Goal: Task Accomplishment & Management: Manage account settings

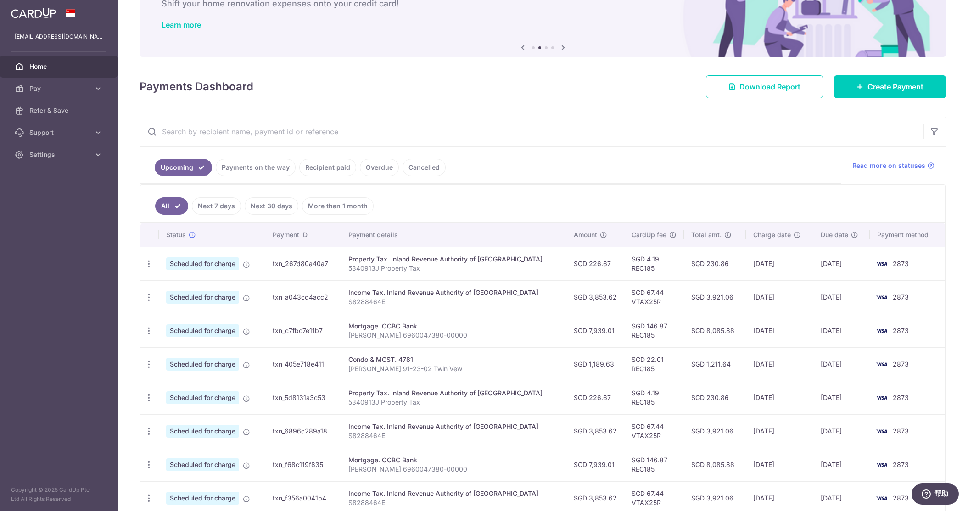
scroll to position [69, 0]
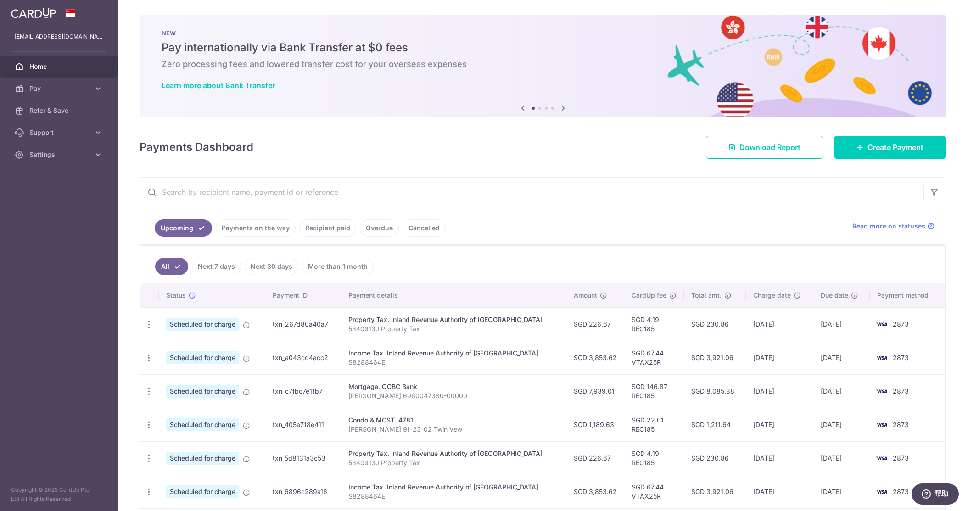
scroll to position [198, 0]
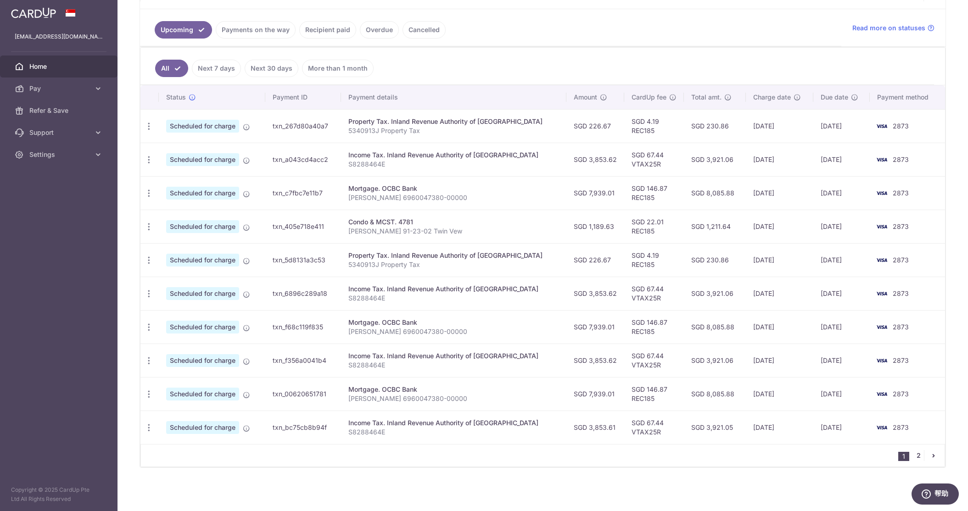
click at [918, 453] on link "2" at bounding box center [917, 455] width 11 height 11
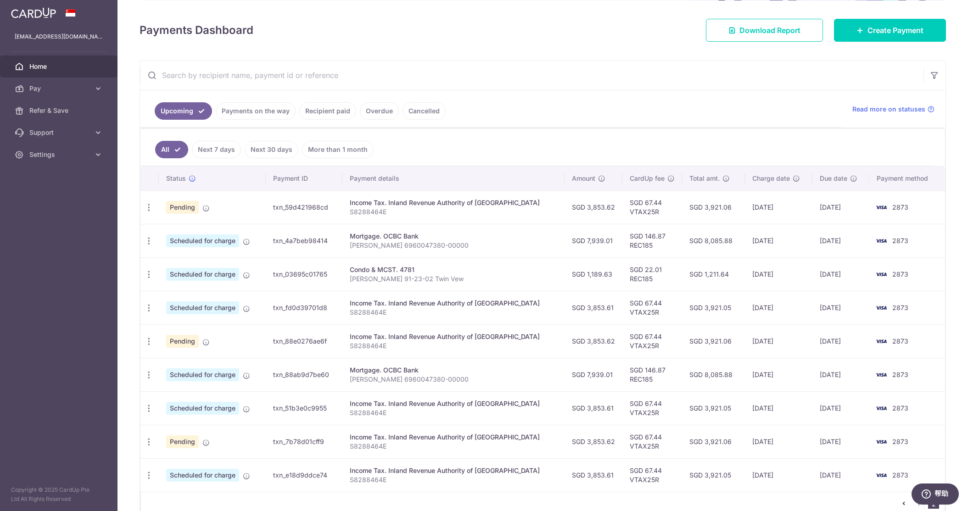
scroll to position [134, 0]
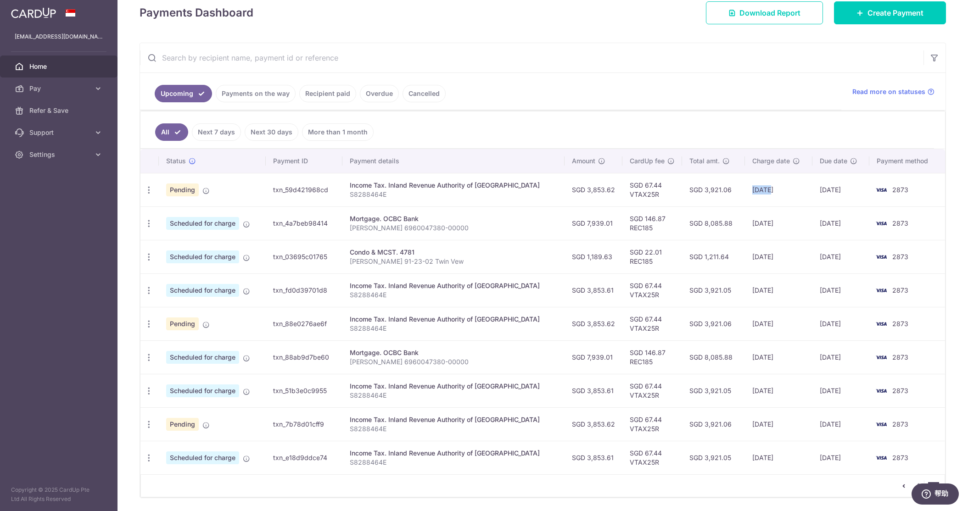
drag, startPoint x: 757, startPoint y: 190, endPoint x: 740, endPoint y: 189, distance: 17.5
click at [745, 189] on td "19/12/2025" at bounding box center [779, 189] width 68 height 33
click at [826, 189] on td "25/12/2025" at bounding box center [840, 189] width 57 height 33
click at [904, 485] on icon "pager" at bounding box center [903, 485] width 7 height 7
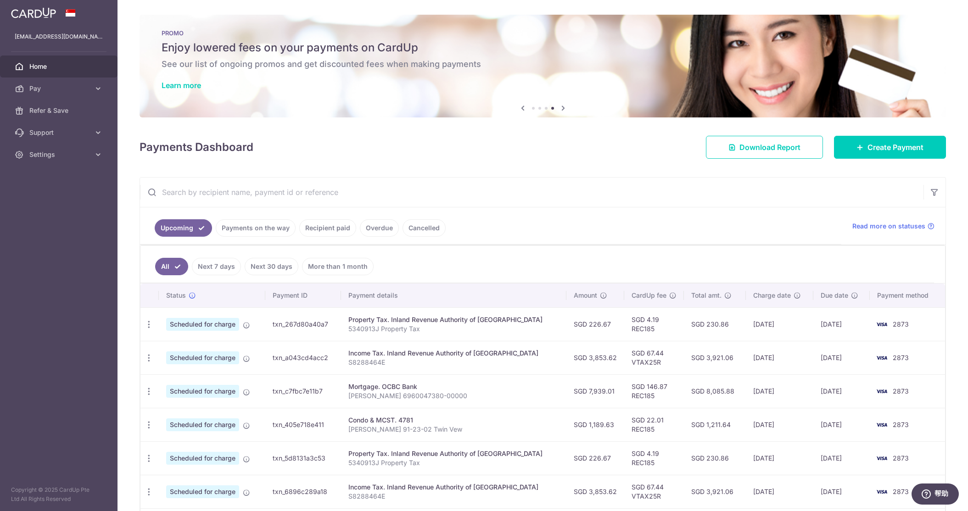
scroll to position [198, 0]
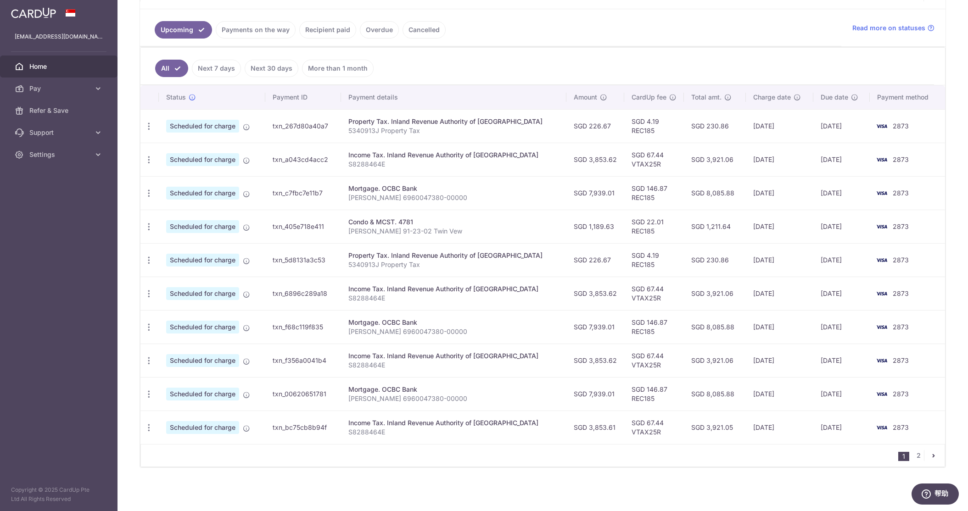
drag, startPoint x: 753, startPoint y: 359, endPoint x: 724, endPoint y: 359, distance: 28.9
click at [724, 358] on tr "Update payment Cancel payment Scheduled for charge txn_f356a0041b4 Income Tax. …" at bounding box center [542, 360] width 804 height 33
drag, startPoint x: 750, startPoint y: 427, endPoint x: 769, endPoint y: 426, distance: 19.3
click at [732, 428] on tr "Update payment Cancel payment Scheduled for charge txn_bc75cb8b94f Income Tax. …" at bounding box center [542, 427] width 804 height 33
drag, startPoint x: 777, startPoint y: 426, endPoint x: 752, endPoint y: 429, distance: 25.0
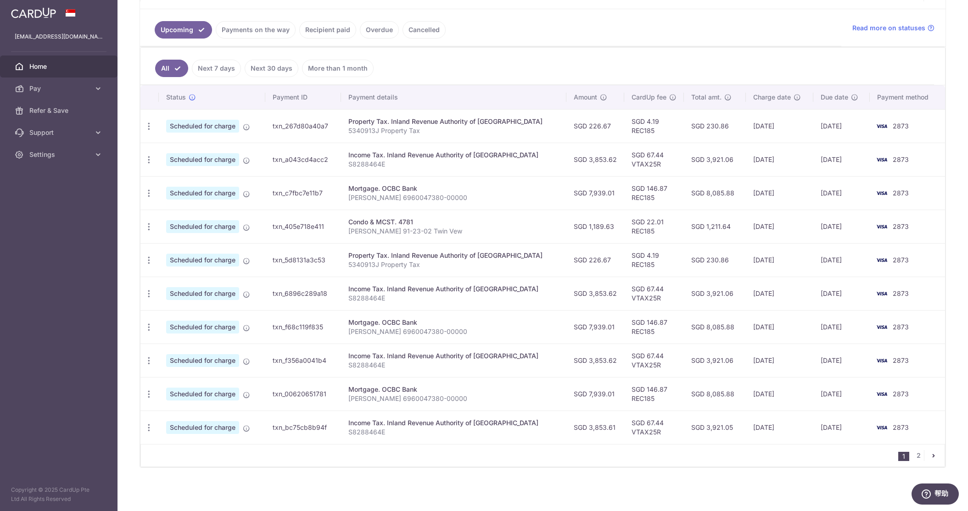
click at [777, 426] on td "[DATE]" at bounding box center [778, 427] width 67 height 33
drag, startPoint x: 749, startPoint y: 429, endPoint x: 762, endPoint y: 427, distance: 13.5
click at [749, 429] on td "[DATE]" at bounding box center [778, 427] width 67 height 33
drag, startPoint x: 760, startPoint y: 427, endPoint x: 719, endPoint y: 425, distance: 41.3
click at [719, 425] on tr "Update payment Cancel payment Scheduled for charge txn_bc75cb8b94f Income Tax. …" at bounding box center [542, 427] width 804 height 33
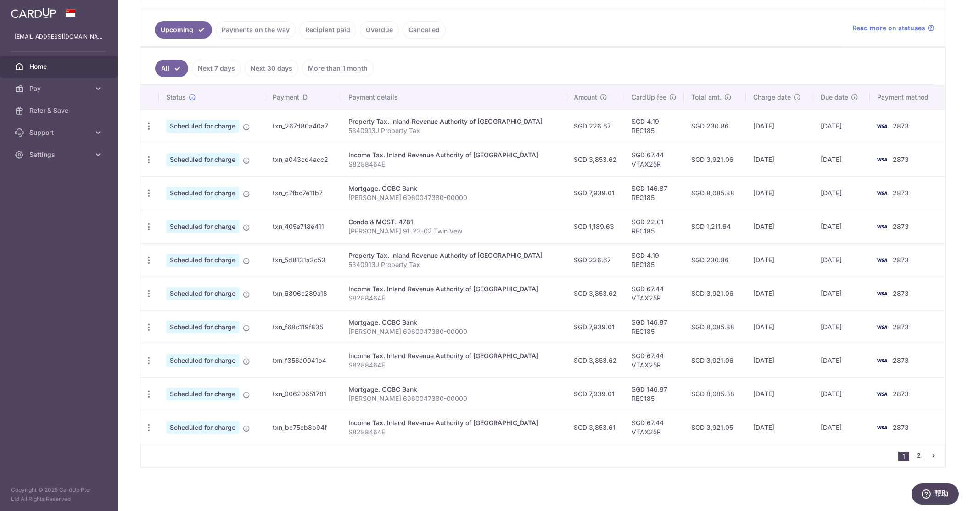
click at [918, 456] on link "2" at bounding box center [917, 455] width 11 height 11
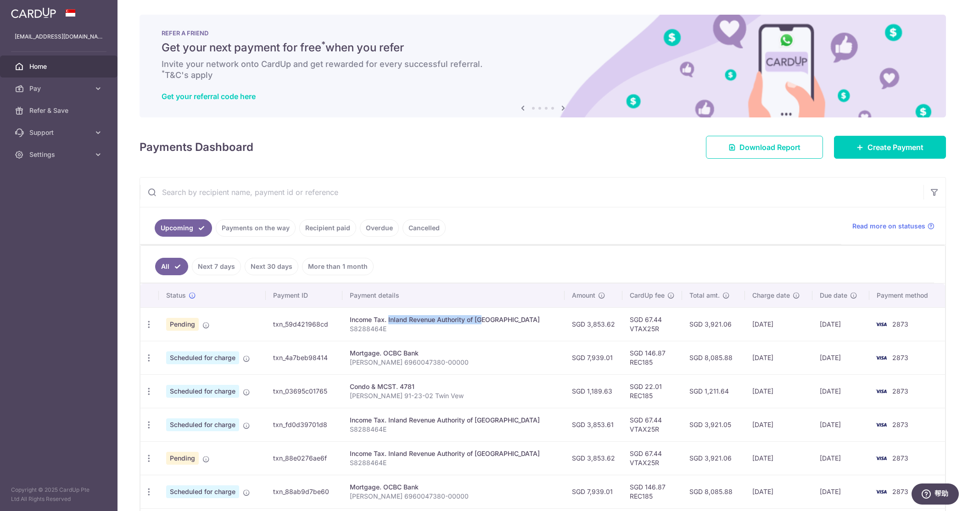
drag, startPoint x: 369, startPoint y: 321, endPoint x: 475, endPoint y: 318, distance: 105.6
click at [469, 318] on div "Income Tax. Inland Revenue Authority of [GEOGRAPHIC_DATA]" at bounding box center [453, 319] width 207 height 9
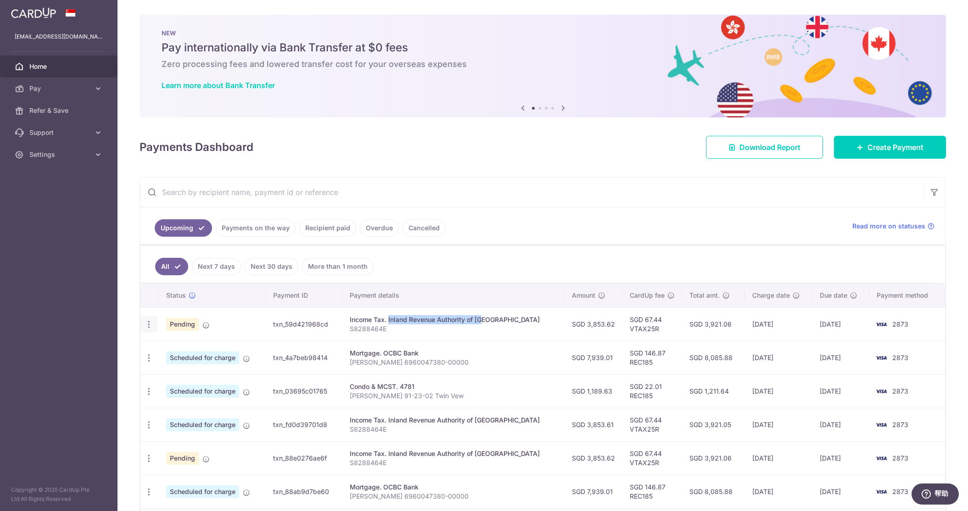
click at [152, 325] on icon "button" at bounding box center [149, 325] width 10 height 10
click at [188, 371] on span "Cancel payment" at bounding box center [197, 372] width 61 height 11
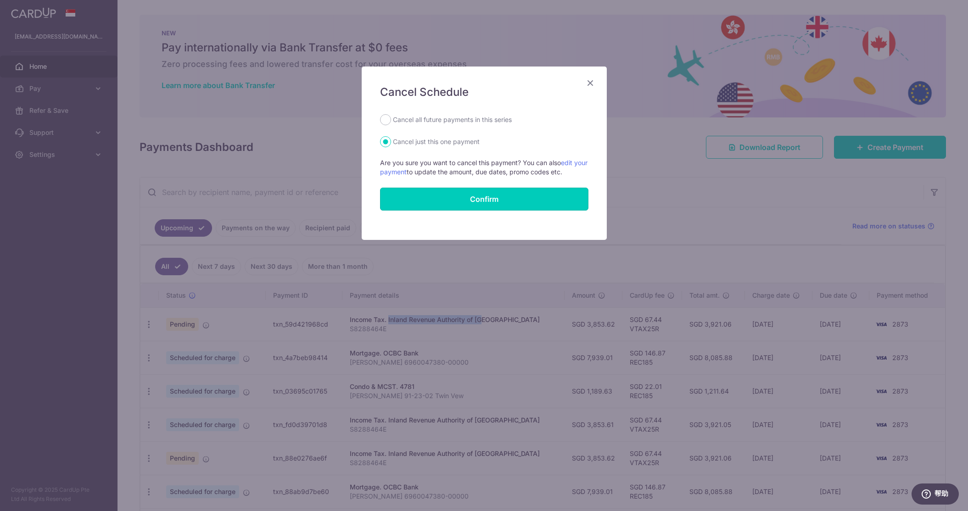
click at [492, 200] on button "Confirm" at bounding box center [484, 199] width 208 height 23
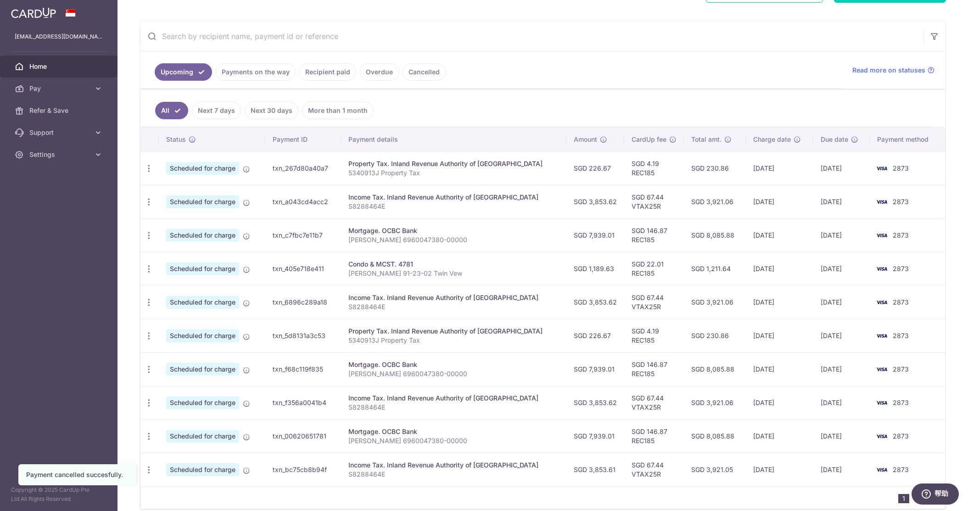
scroll to position [198, 0]
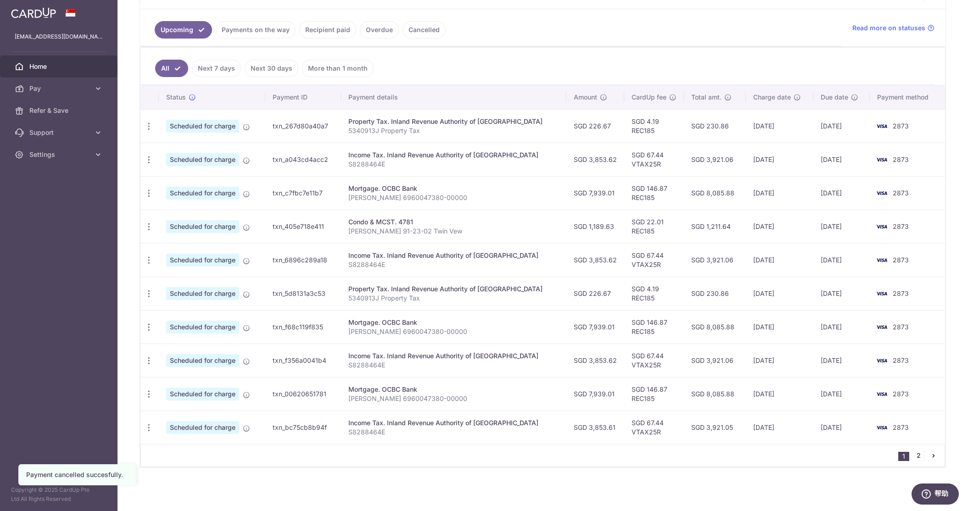
click at [919, 454] on link "2" at bounding box center [917, 455] width 11 height 11
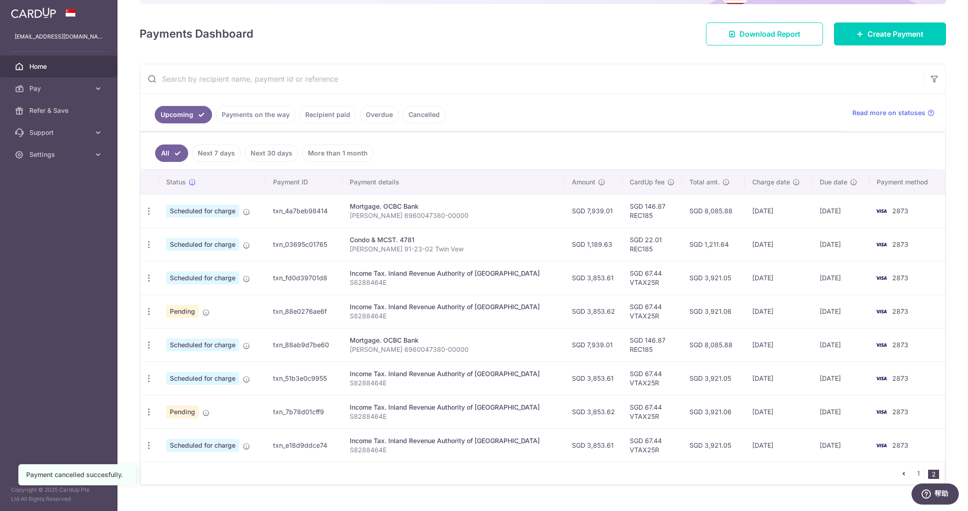
scroll to position [131, 0]
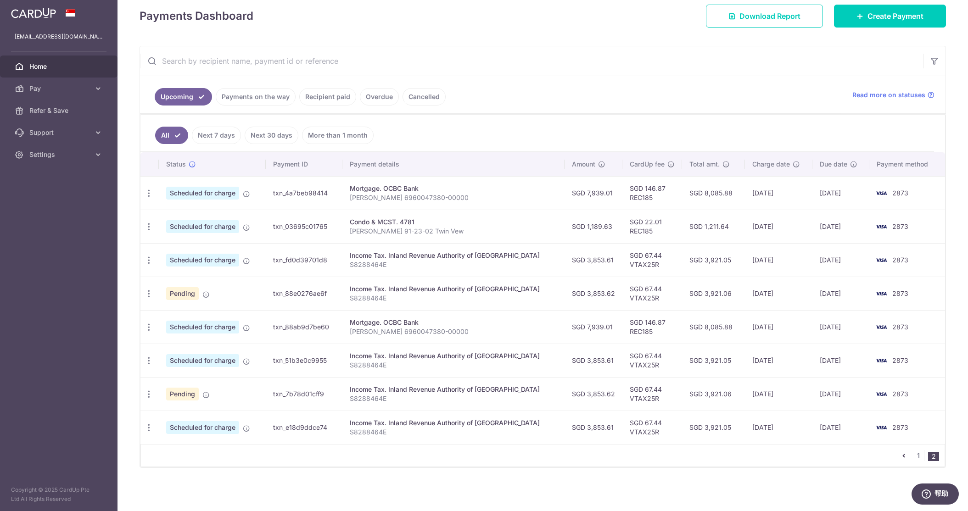
click at [745, 257] on td "[DATE]" at bounding box center [779, 259] width 68 height 33
drag, startPoint x: 757, startPoint y: 292, endPoint x: 740, endPoint y: 300, distance: 19.1
click at [745, 291] on td "21/01/2026" at bounding box center [779, 293] width 68 height 33
drag, startPoint x: 762, startPoint y: 359, endPoint x: 756, endPoint y: 412, distance: 52.7
click at [745, 362] on td "13/02/2026" at bounding box center [779, 360] width 68 height 33
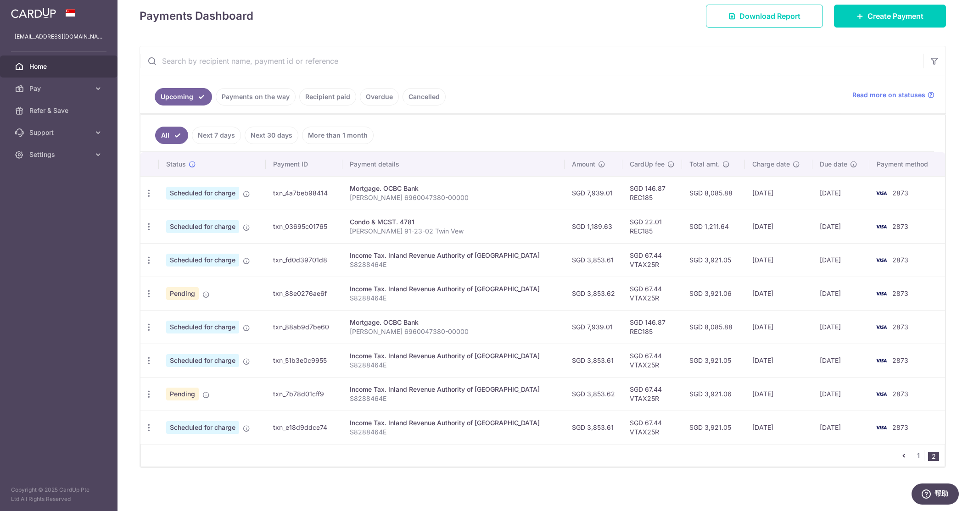
click at [757, 394] on td "18/02/2026" at bounding box center [779, 393] width 68 height 33
drag, startPoint x: 768, startPoint y: 391, endPoint x: 765, endPoint y: 373, distance: 18.6
click at [745, 392] on td "18/02/2026" at bounding box center [779, 393] width 68 height 33
click at [767, 368] on td "13/02/2026" at bounding box center [779, 360] width 68 height 33
drag, startPoint x: 762, startPoint y: 358, endPoint x: 743, endPoint y: 359, distance: 19.3
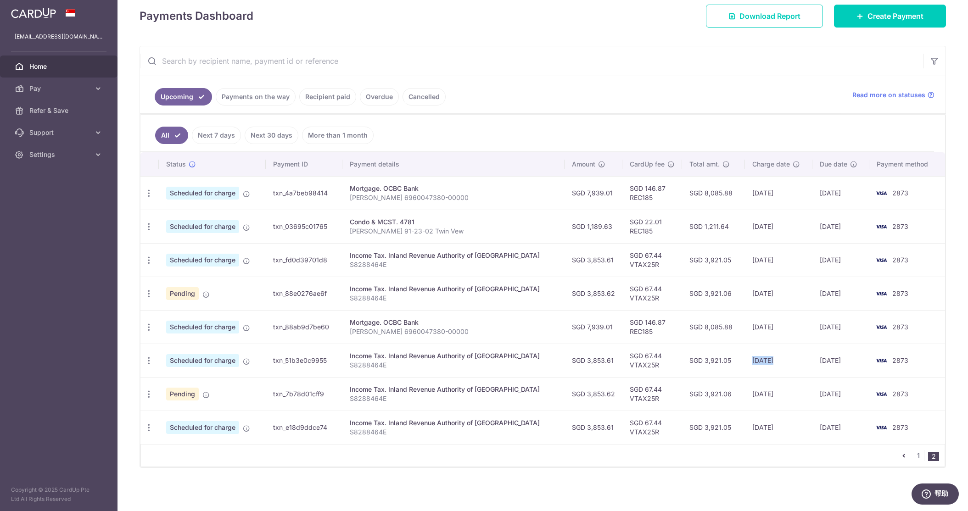
click at [745, 360] on td "13/02/2026" at bounding box center [779, 360] width 68 height 33
click at [773, 358] on td "13/02/2026" at bounding box center [779, 360] width 68 height 33
click at [765, 362] on td "13/02/2026" at bounding box center [779, 360] width 68 height 33
drag, startPoint x: 760, startPoint y: 257, endPoint x: 743, endPoint y: 258, distance: 17.5
click at [745, 258] on td "[DATE]" at bounding box center [779, 259] width 68 height 33
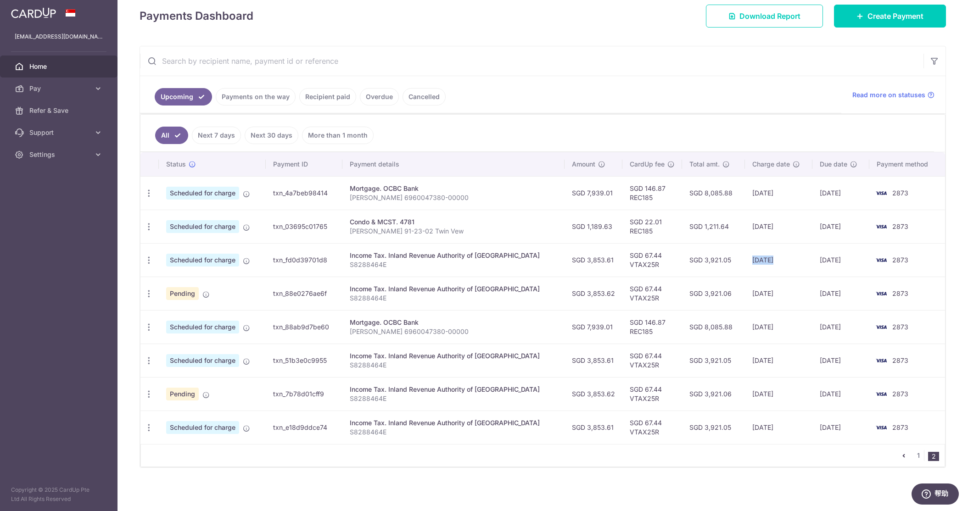
drag, startPoint x: 764, startPoint y: 294, endPoint x: 742, endPoint y: 293, distance: 22.1
click at [745, 293] on td "21/01/2026" at bounding box center [779, 293] width 68 height 33
drag, startPoint x: 772, startPoint y: 261, endPoint x: 701, endPoint y: 256, distance: 71.8
click at [695, 256] on tr "Update payment Cancel payment Scheduled for charge txn_fd0d39701d8 Income Tax. …" at bounding box center [542, 259] width 804 height 33
click at [720, 254] on td "SGD 3,921.05" at bounding box center [713, 259] width 63 height 33
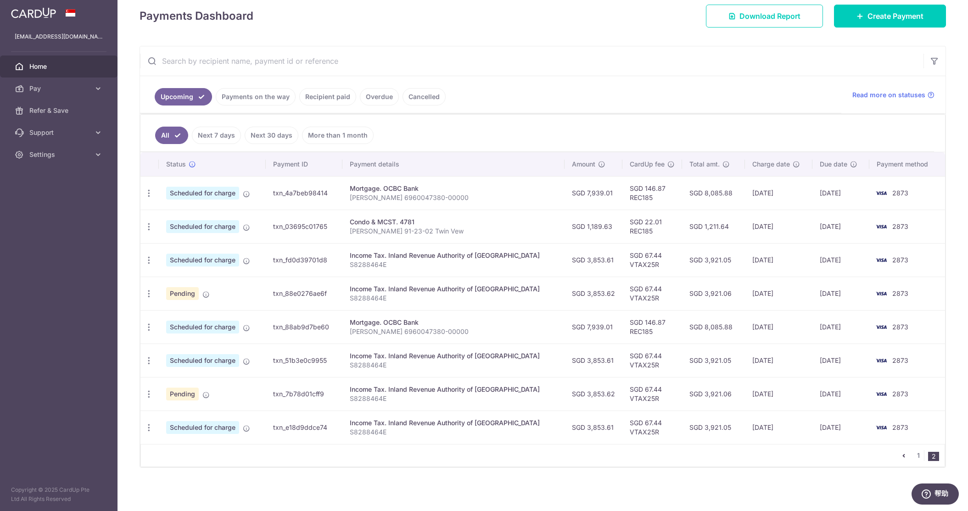
click at [753, 257] on td "[DATE]" at bounding box center [779, 259] width 68 height 33
click at [918, 453] on link "1" at bounding box center [917, 455] width 11 height 11
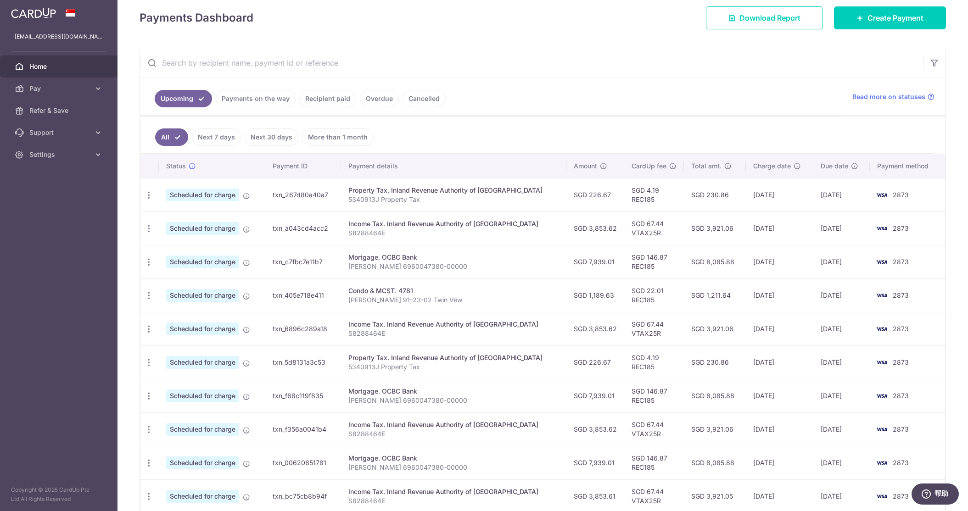
scroll to position [130, 0]
drag, startPoint x: 762, startPoint y: 226, endPoint x: 741, endPoint y: 227, distance: 20.7
click at [745, 227] on td "[DATE]" at bounding box center [778, 227] width 67 height 33
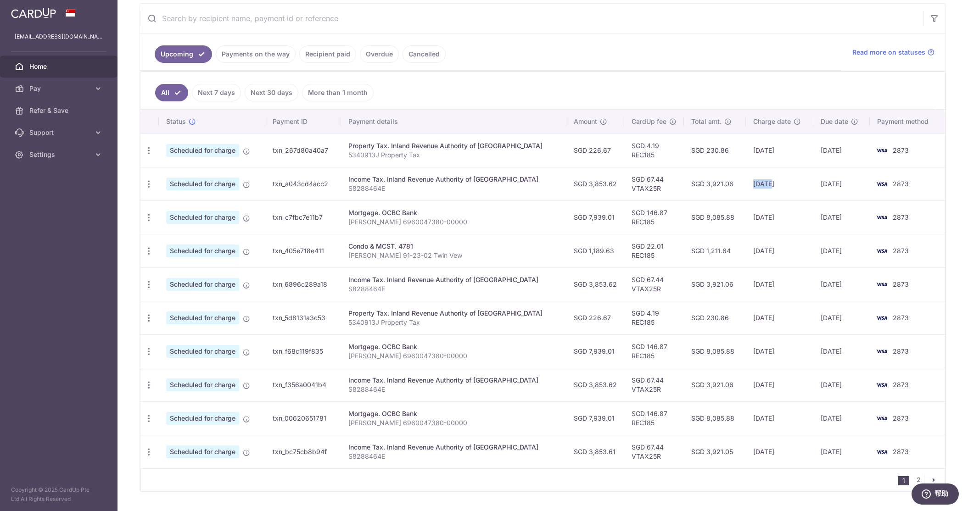
scroll to position [175, 0]
drag, startPoint x: 765, startPoint y: 284, endPoint x: 734, endPoint y: 282, distance: 30.8
click at [734, 282] on tr "Update payment Cancel payment Scheduled for charge txn_6896c289a18 Income Tax. …" at bounding box center [542, 283] width 804 height 33
drag, startPoint x: 760, startPoint y: 383, endPoint x: 737, endPoint y: 383, distance: 22.9
click at [745, 383] on td "[DATE]" at bounding box center [778, 383] width 67 height 33
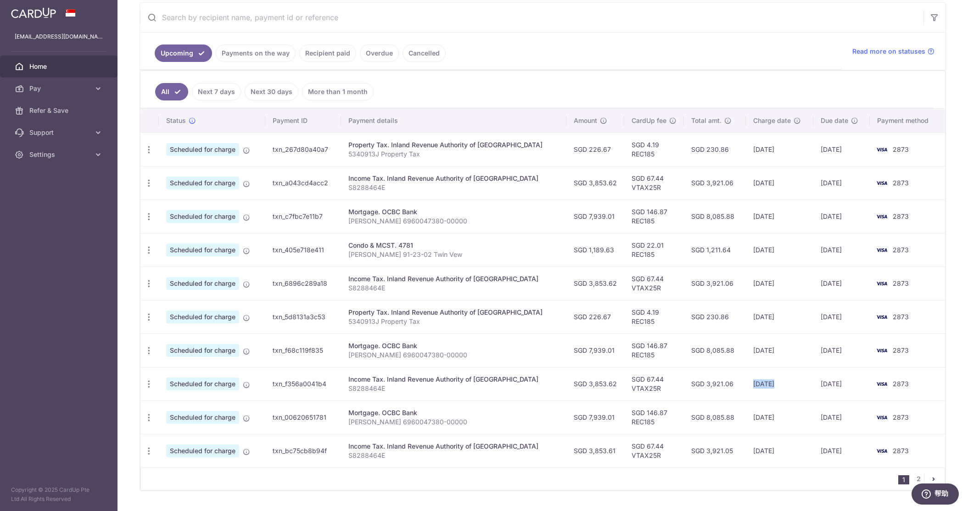
drag, startPoint x: 753, startPoint y: 450, endPoint x: 723, endPoint y: 451, distance: 29.9
click at [723, 451] on tr "Update payment Cancel payment Scheduled for charge txn_bc75cb8b94f Income Tax. …" at bounding box center [542, 450] width 804 height 33
click at [919, 477] on link "2" at bounding box center [917, 478] width 11 height 11
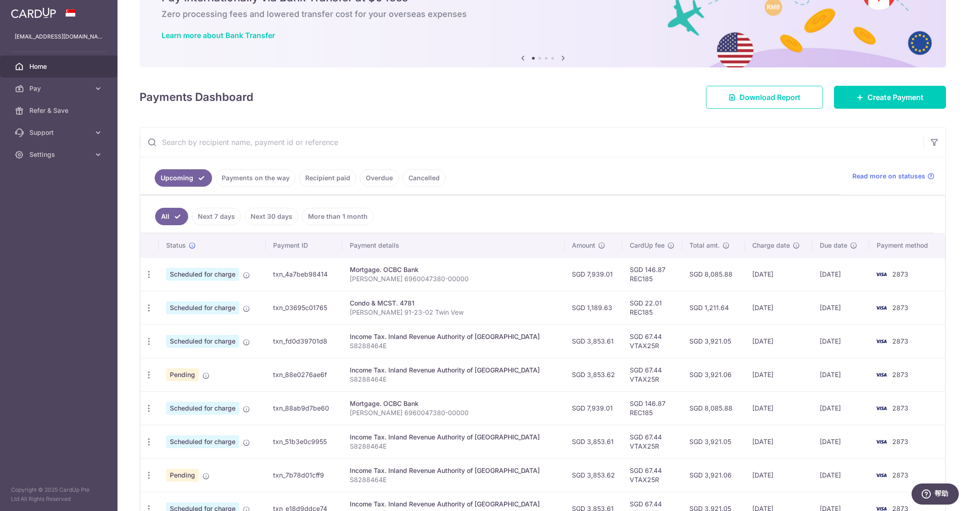
scroll to position [55, 0]
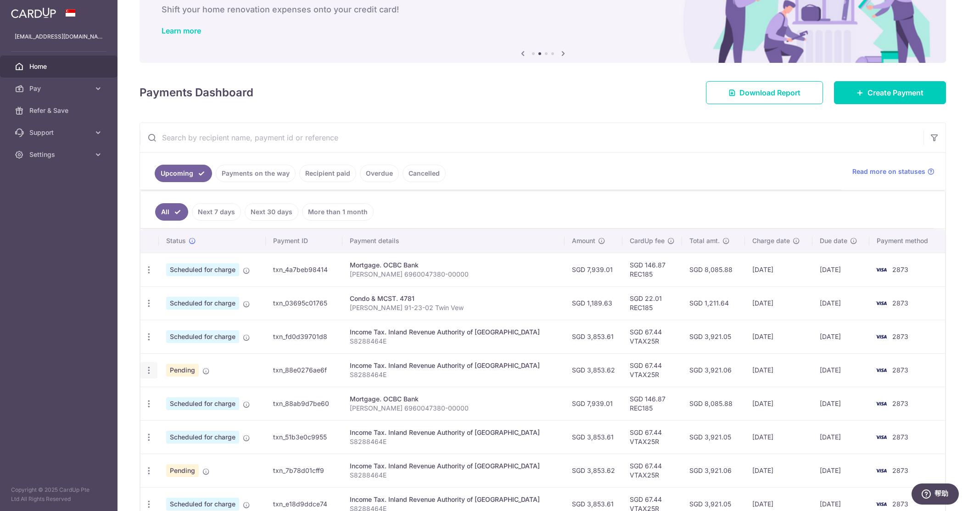
click at [150, 367] on icon "button" at bounding box center [149, 371] width 10 height 10
click at [188, 423] on span "Cancel payment" at bounding box center [197, 417] width 61 height 11
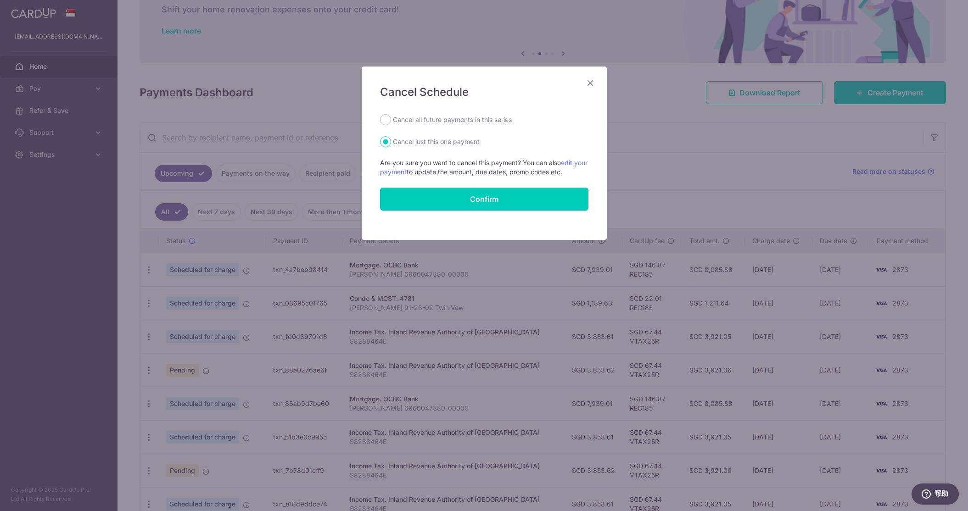
click at [454, 205] on button "Confirm" at bounding box center [484, 199] width 208 height 23
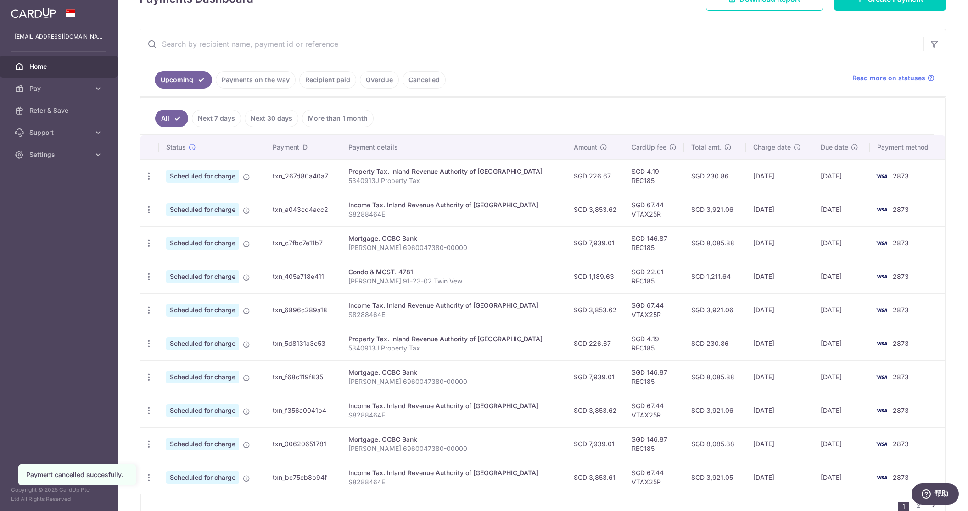
scroll to position [198, 0]
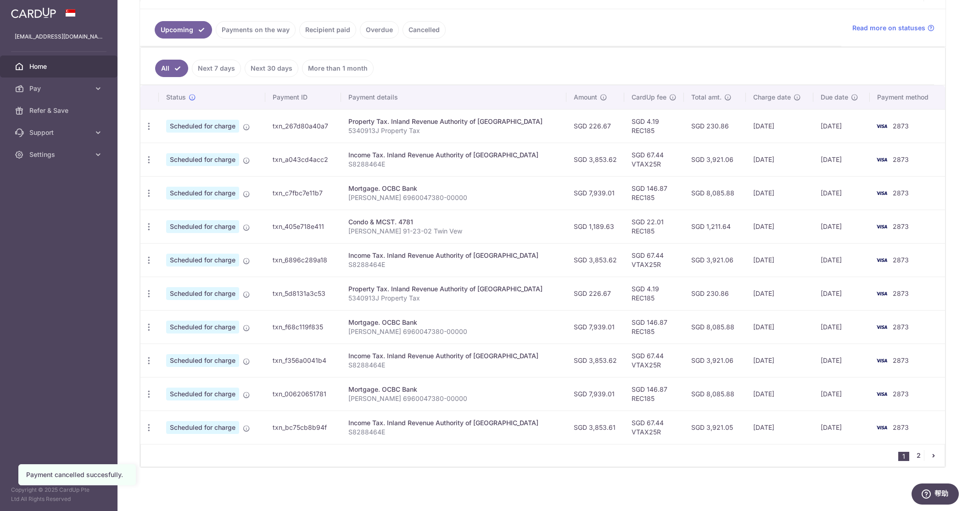
click at [920, 453] on link "2" at bounding box center [917, 455] width 11 height 11
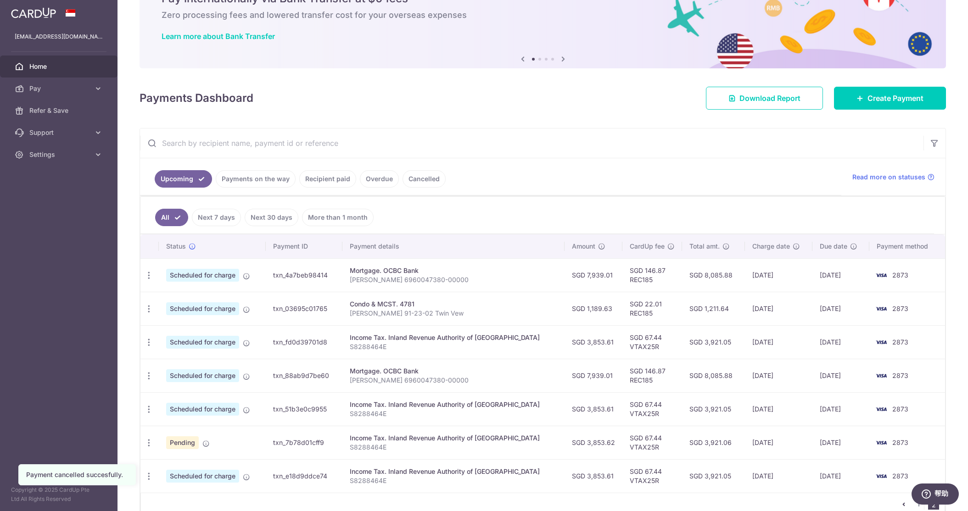
scroll to position [98, 0]
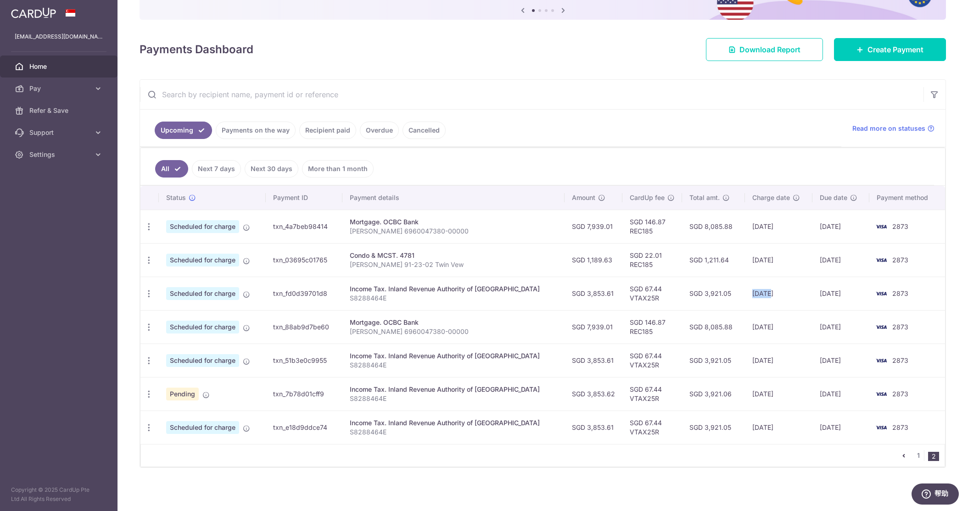
drag, startPoint x: 757, startPoint y: 292, endPoint x: 741, endPoint y: 291, distance: 16.1
click at [745, 291] on td "[DATE]" at bounding box center [779, 293] width 68 height 33
click at [764, 394] on td "[DATE]" at bounding box center [779, 393] width 68 height 33
drag, startPoint x: 761, startPoint y: 395, endPoint x: 715, endPoint y: 392, distance: 45.6
click at [715, 392] on tr "Update payment Cancel payment Pending txn_7b78d01cff9 Income Tax. Inland Revenu…" at bounding box center [542, 393] width 804 height 33
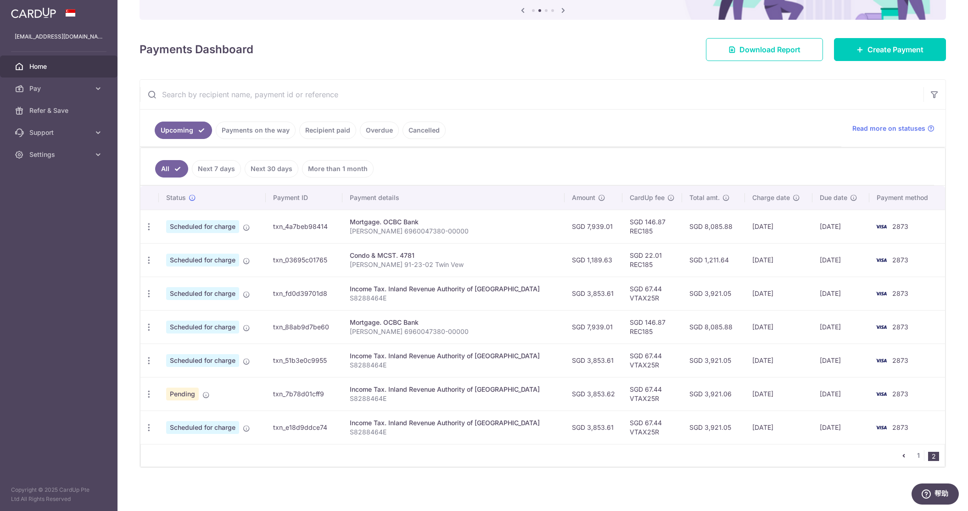
scroll to position [97, 0]
click at [759, 364] on td "[DATE]" at bounding box center [779, 361] width 68 height 33
drag, startPoint x: 748, startPoint y: 396, endPoint x: 420, endPoint y: 400, distance: 328.5
click at [473, 403] on tr "Update payment Cancel payment Pending txn_7b78d01cff9 Income Tax. Inland Revenu…" at bounding box center [542, 394] width 804 height 33
click at [151, 395] on icon "button" at bounding box center [149, 395] width 10 height 10
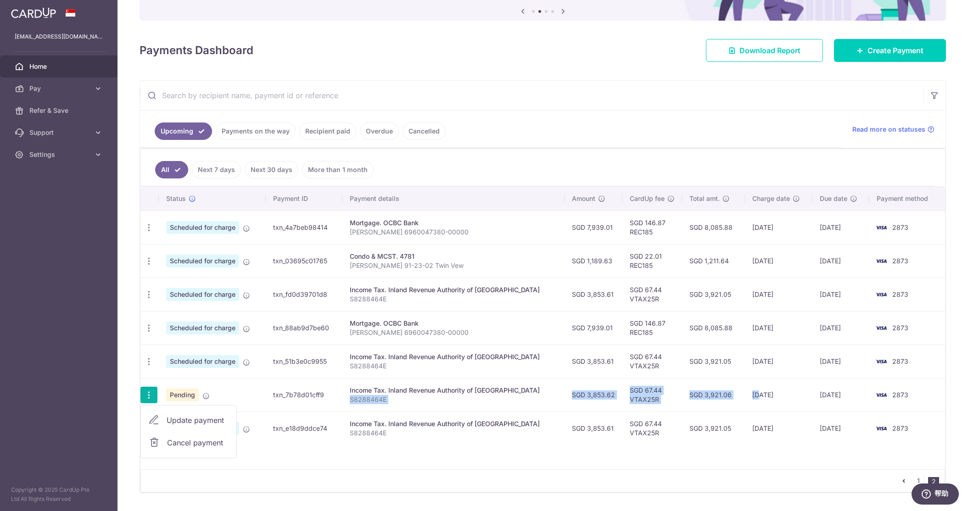
click at [190, 445] on span "Cancel payment" at bounding box center [197, 442] width 61 height 11
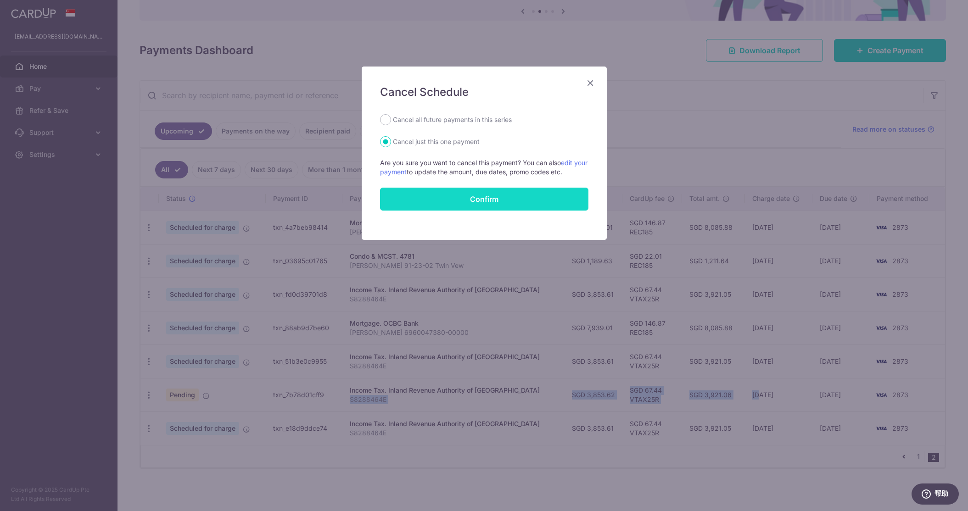
click at [467, 207] on button "Confirm" at bounding box center [484, 199] width 208 height 23
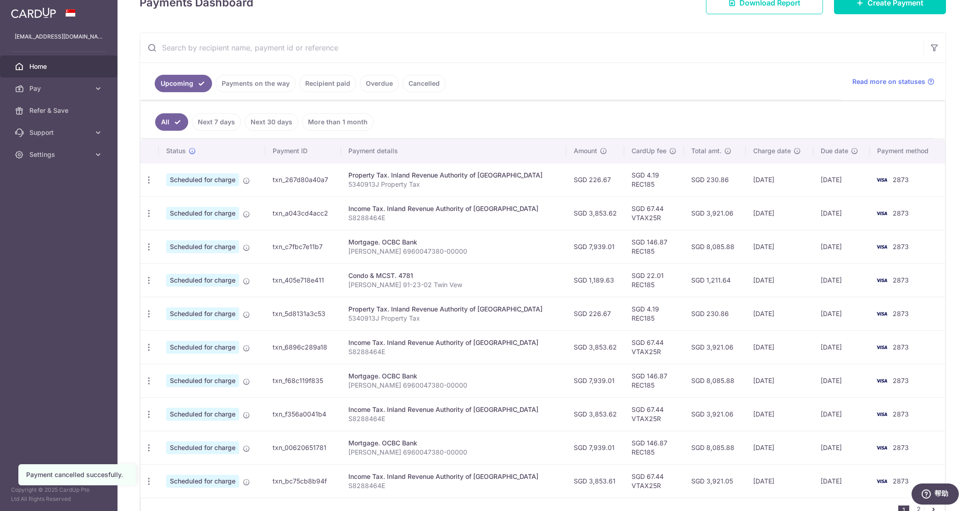
scroll to position [198, 0]
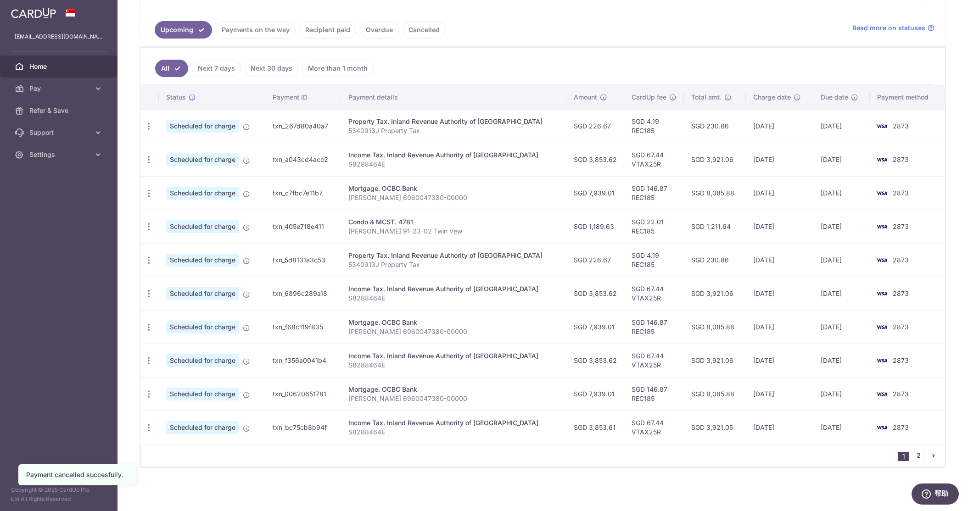
click at [918, 456] on link "2" at bounding box center [917, 455] width 11 height 11
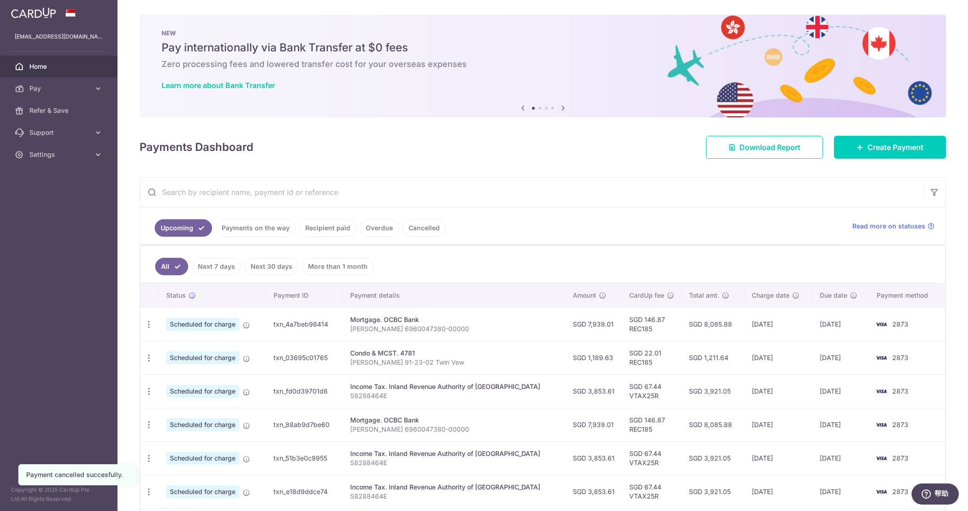
scroll to position [64, 0]
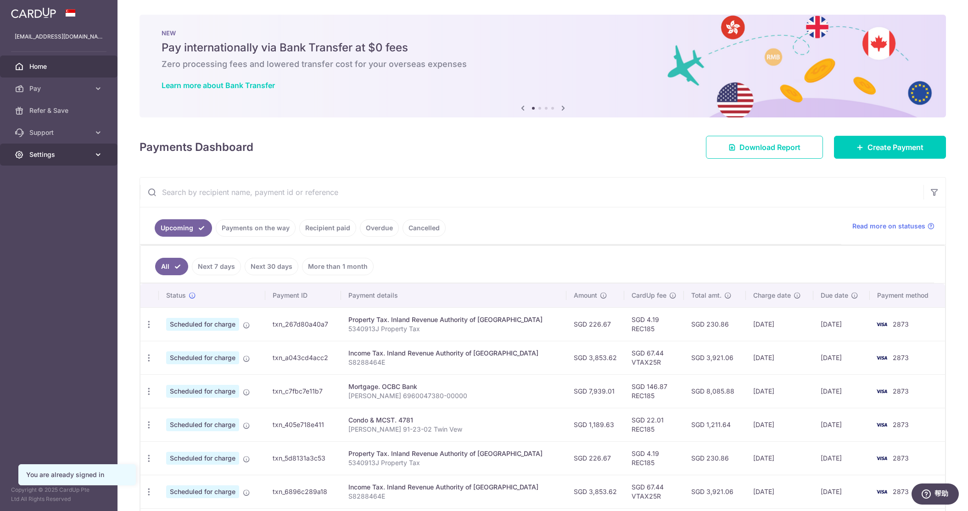
click at [67, 161] on link "Settings" at bounding box center [58, 155] width 117 height 22
click at [56, 196] on span "Logout" at bounding box center [59, 198] width 61 height 9
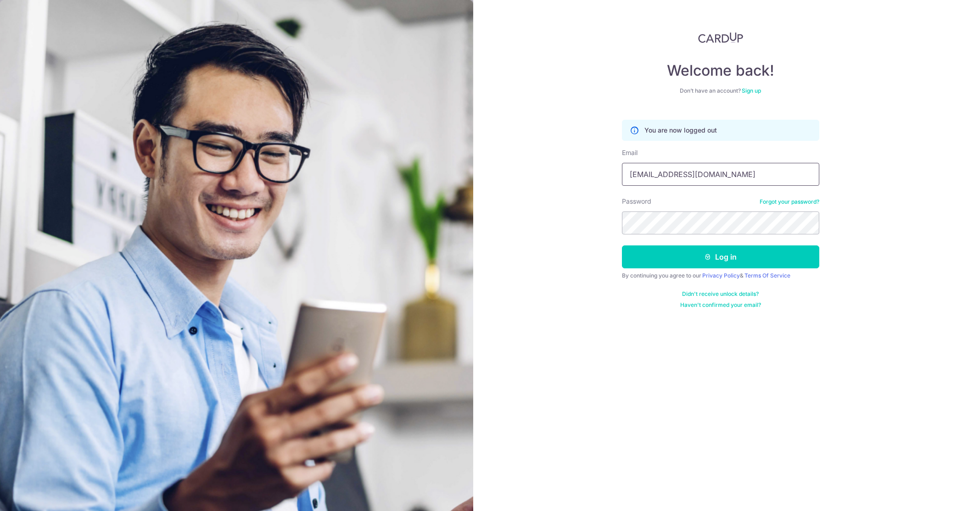
click at [696, 178] on input "[EMAIL_ADDRESS][DOMAIN_NAME]" at bounding box center [720, 174] width 197 height 23
type input "[PERSON_NAME][EMAIL_ADDRESS][DOMAIN_NAME]"
click at [695, 259] on button "Log in" at bounding box center [720, 256] width 197 height 23
